Goal: Task Accomplishment & Management: Use online tool/utility

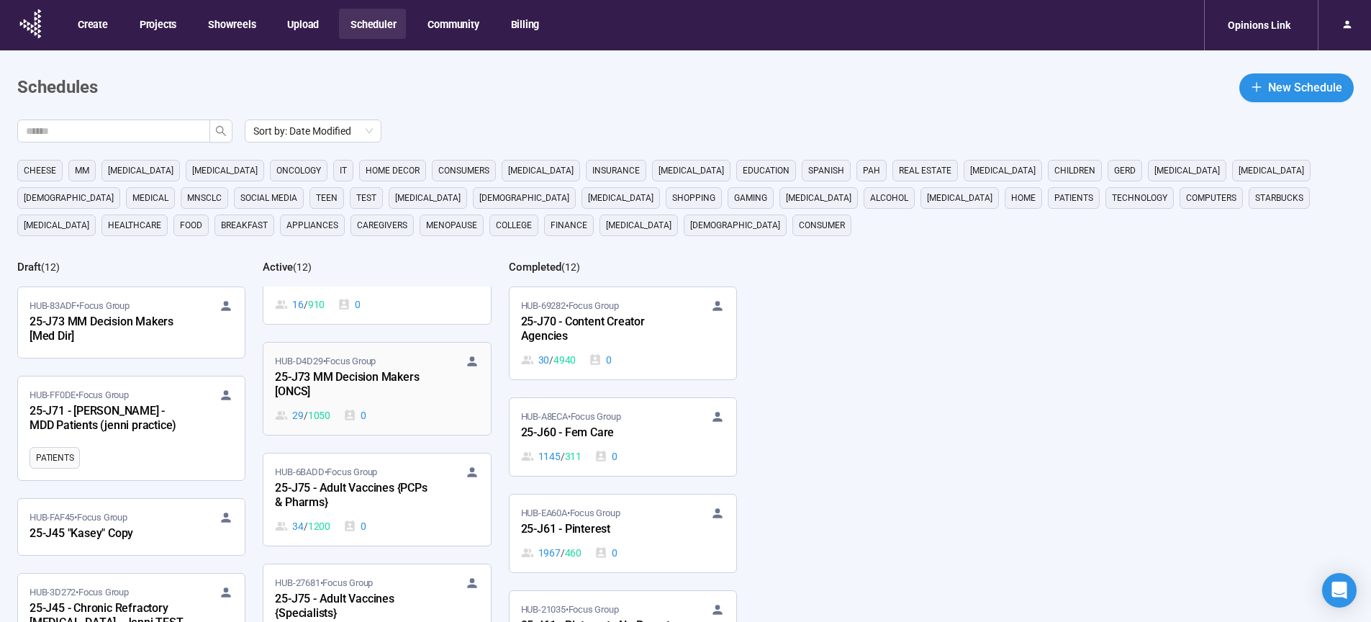
scroll to position [391, 0]
click at [379, 366] on div "25-J73 MM Decision Makers [ONCS]" at bounding box center [354, 381] width 158 height 33
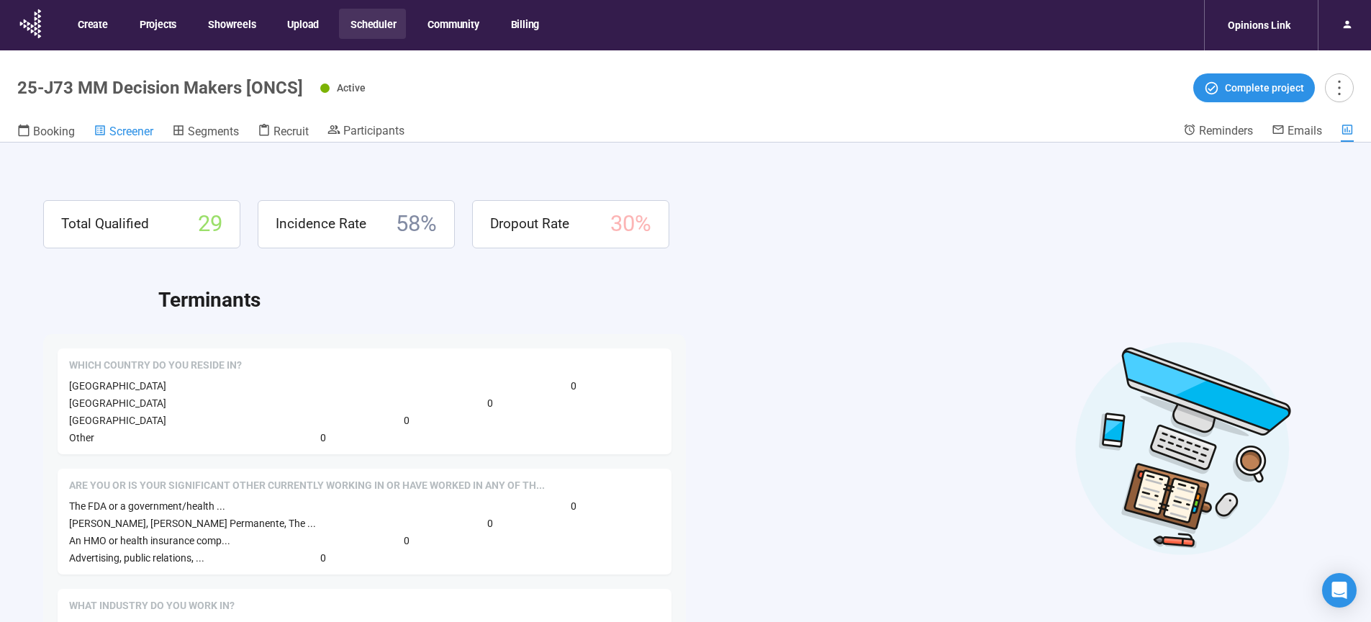
click at [111, 132] on span "Screener" at bounding box center [131, 131] width 44 height 14
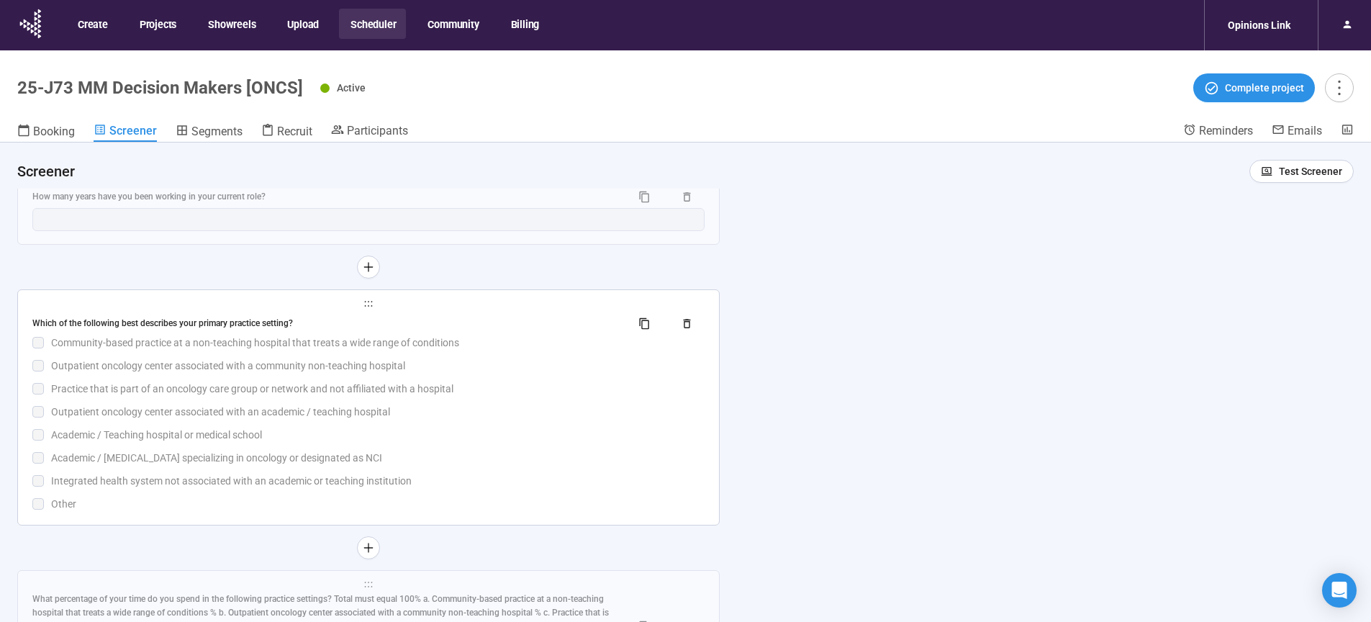
scroll to position [5859, 0]
click at [504, 448] on div "Which of the following best describes your primary practice setting? Community-…" at bounding box center [368, 408] width 672 height 200
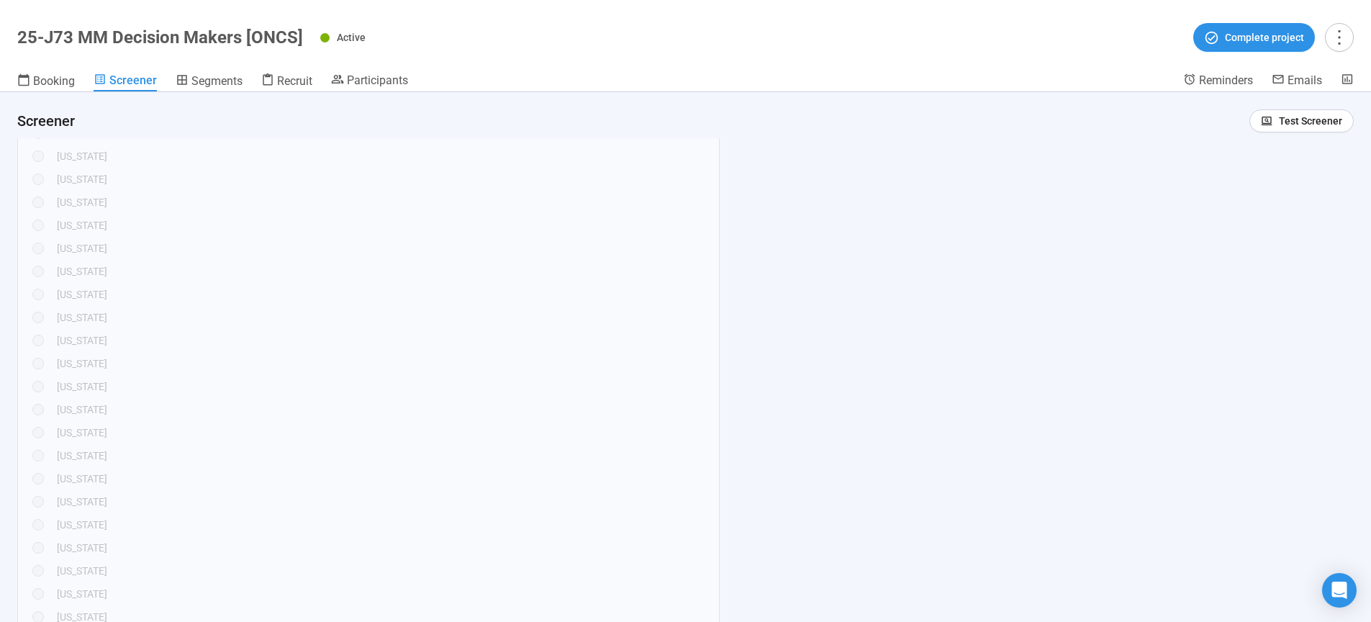
scroll to position [0, 0]
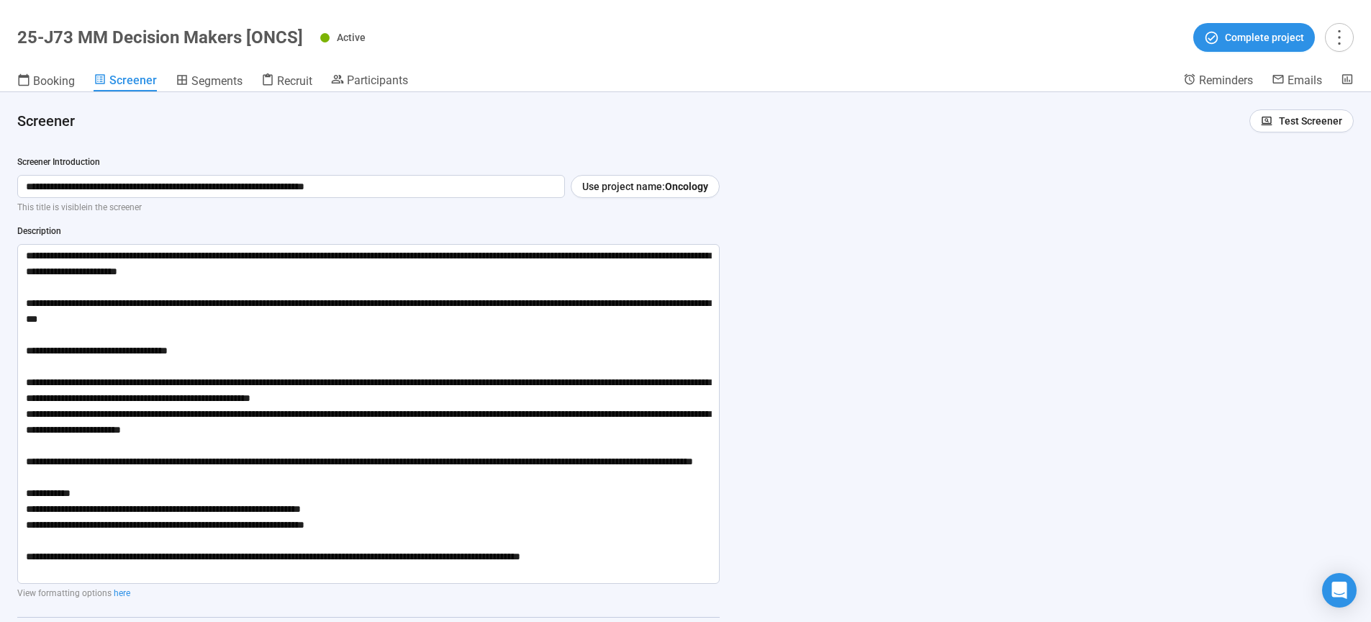
click at [944, 384] on div "**********" at bounding box center [685, 357] width 1371 height 530
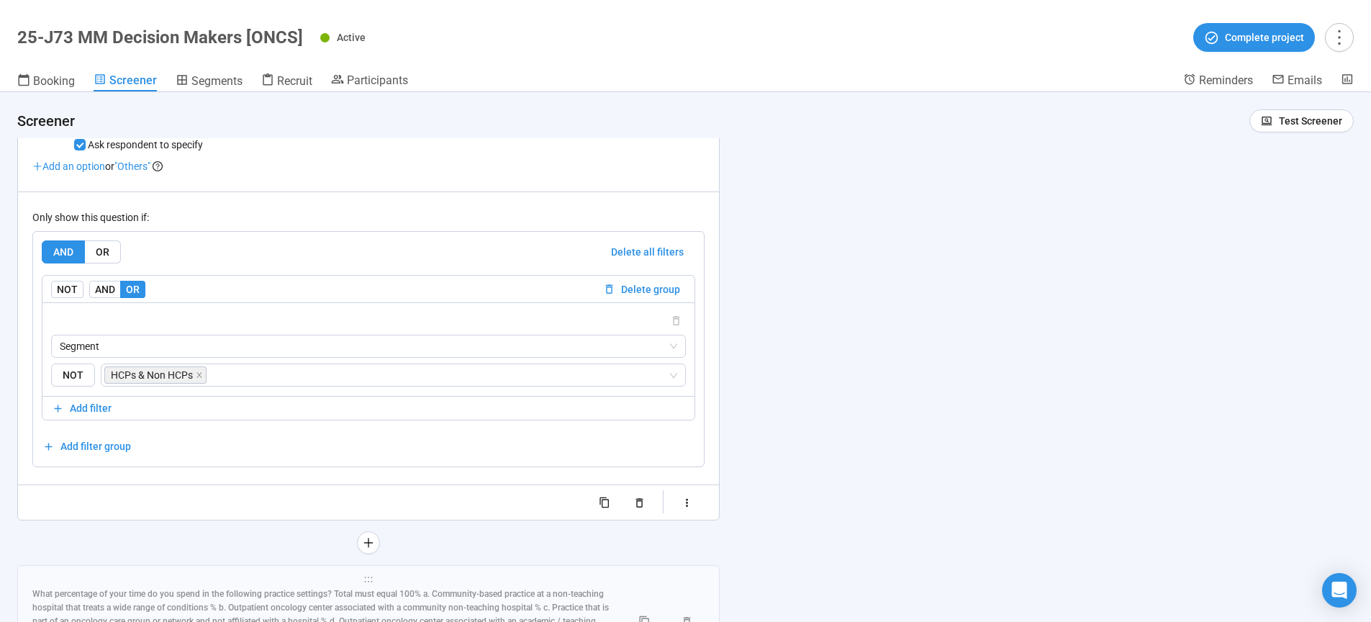
scroll to position [6287, 0]
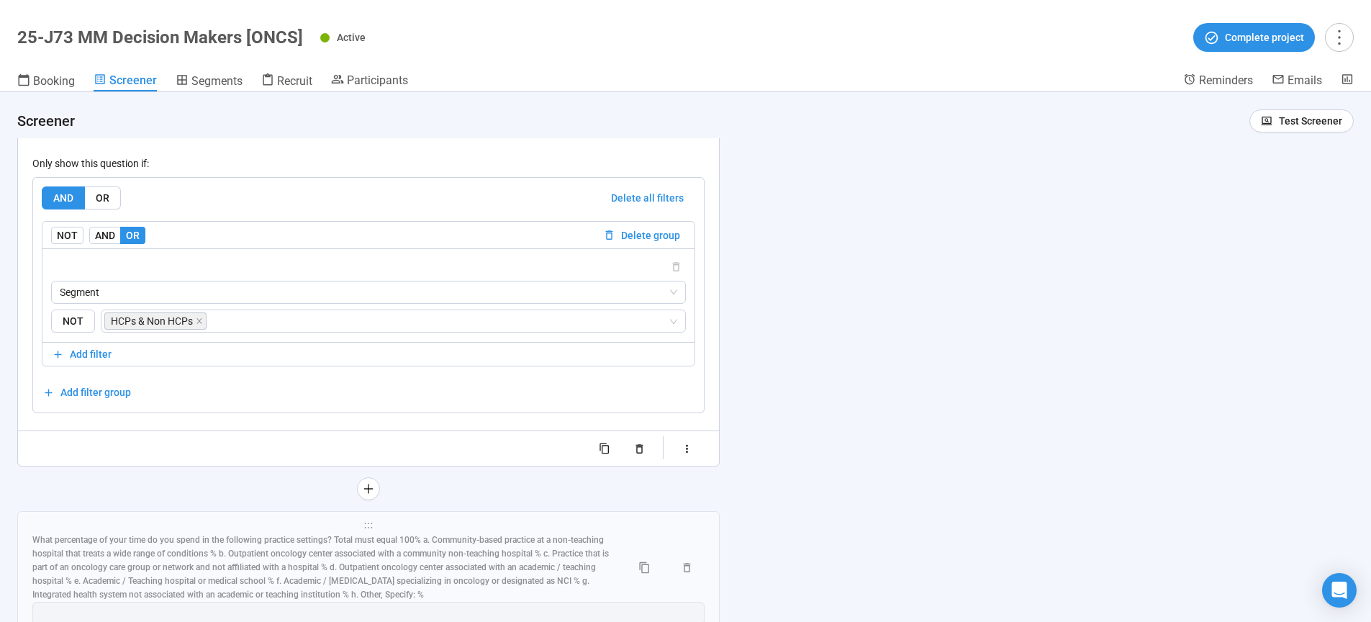
click at [961, 433] on div "**********" at bounding box center [685, 357] width 1371 height 530
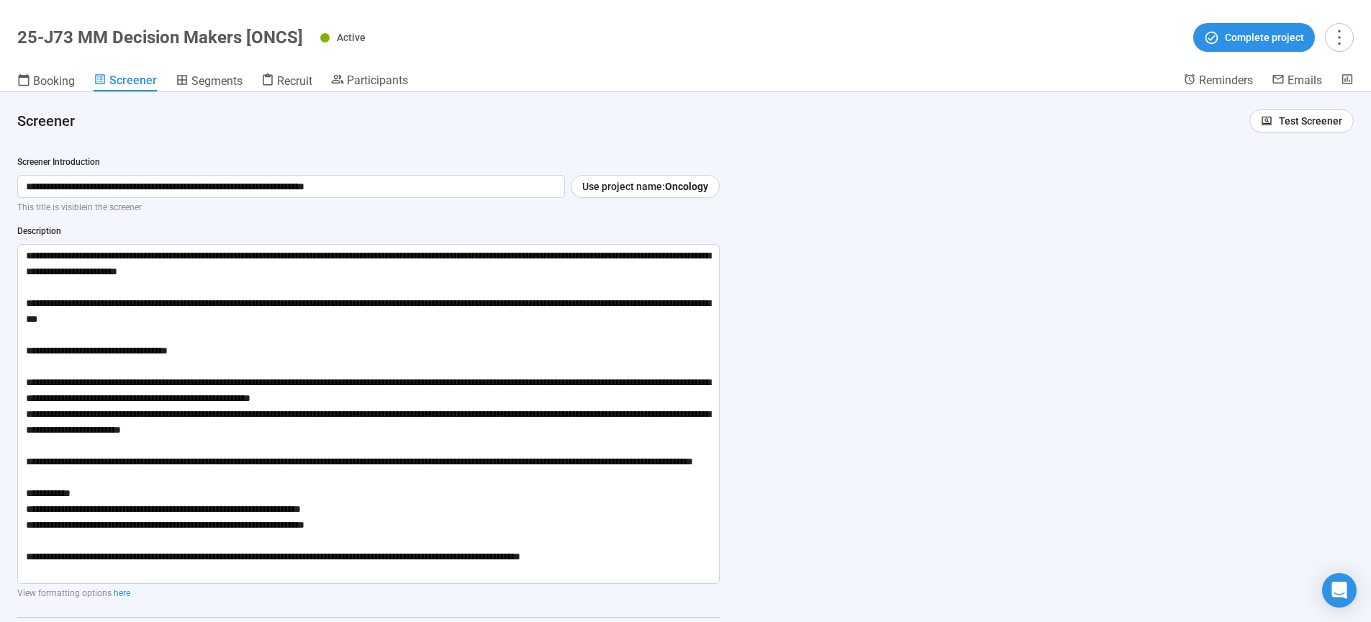
scroll to position [0, 0]
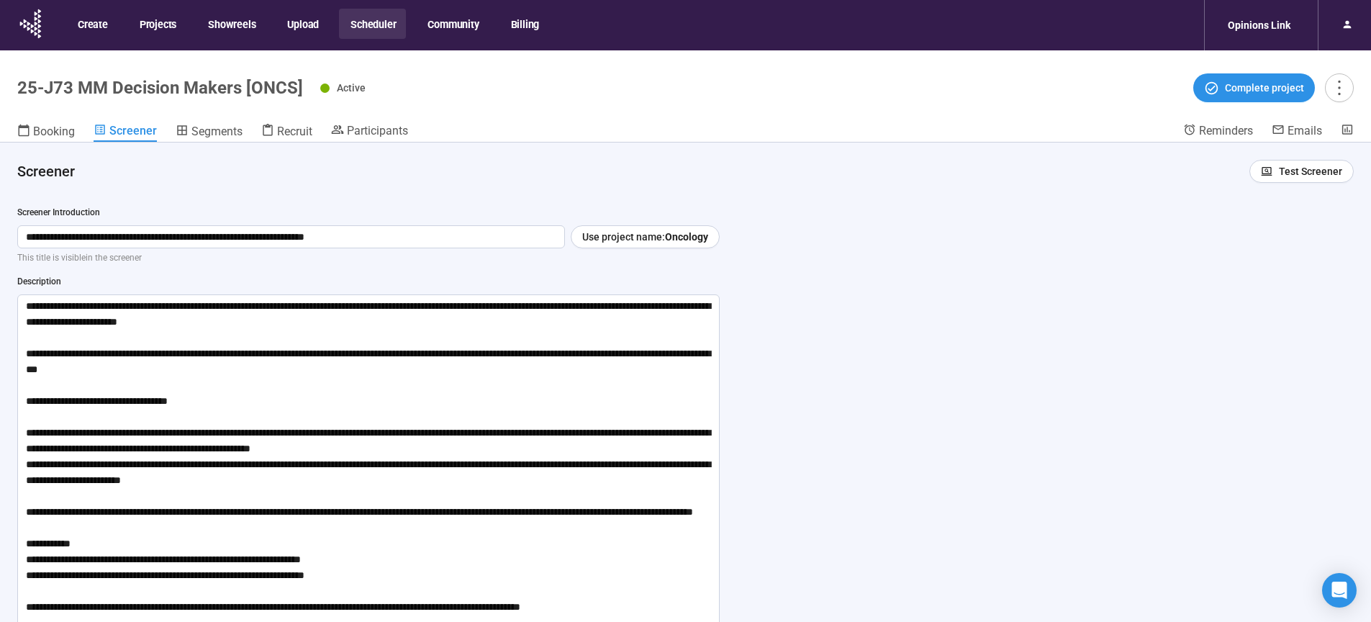
click at [382, 26] on button "Scheduler" at bounding box center [372, 24] width 67 height 30
